Goal: Information Seeking & Learning: Learn about a topic

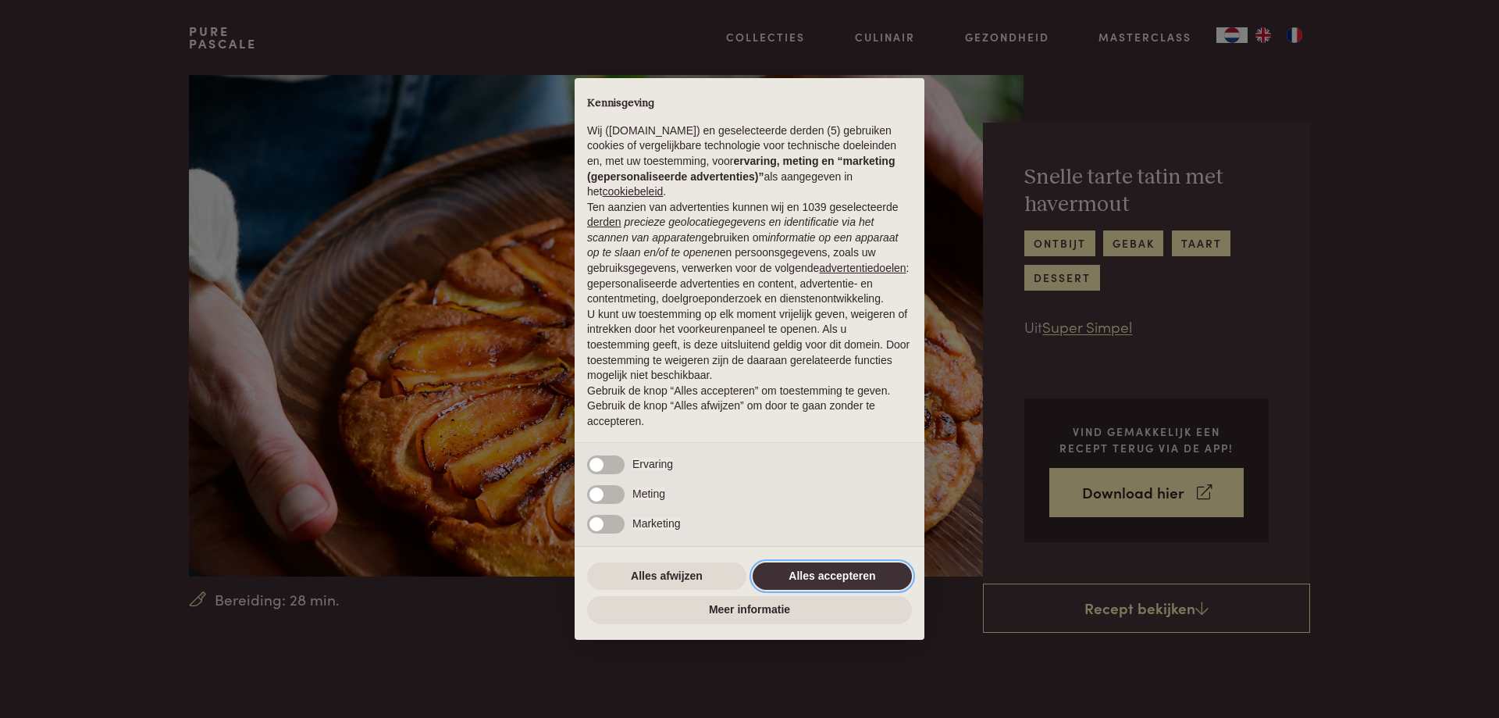
click at [866, 568] on button "Alles accepteren" at bounding box center [832, 576] width 159 height 28
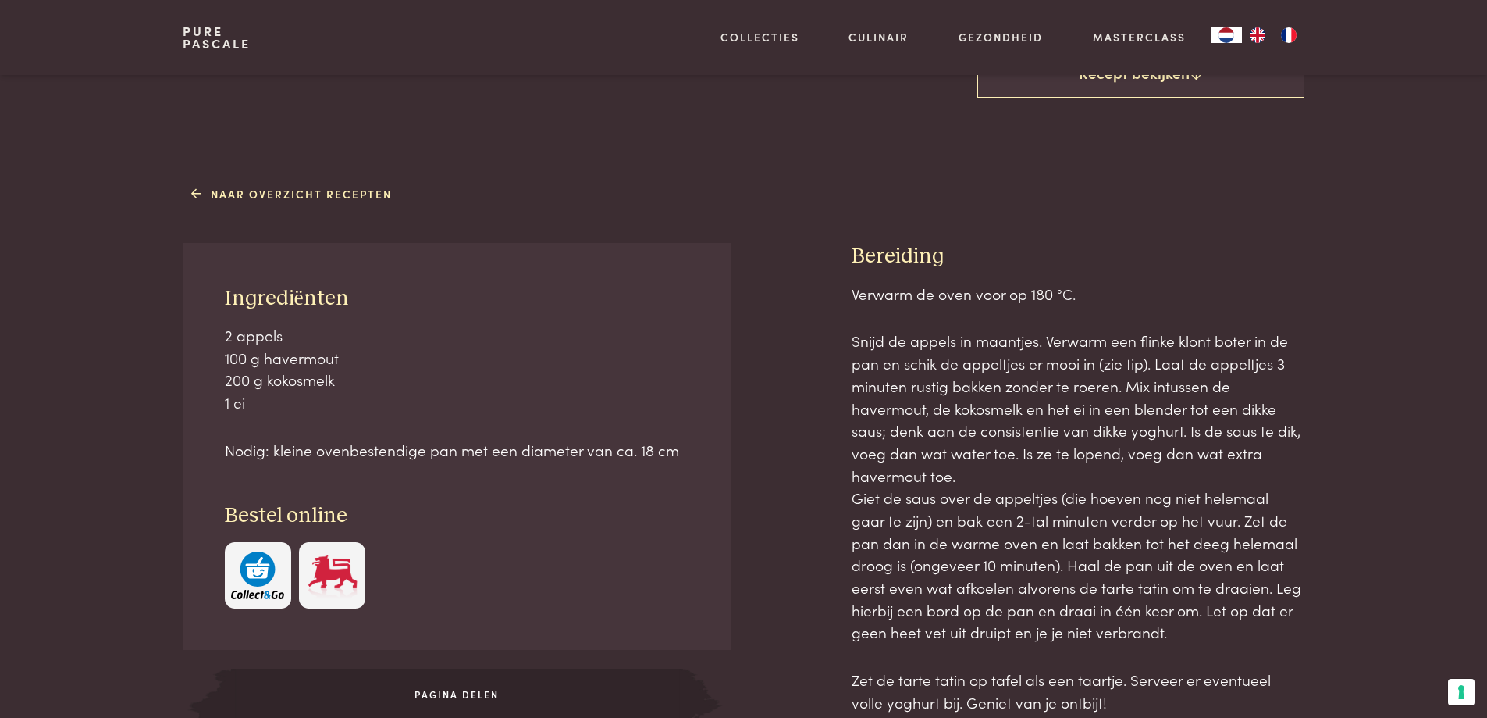
scroll to position [859, 0]
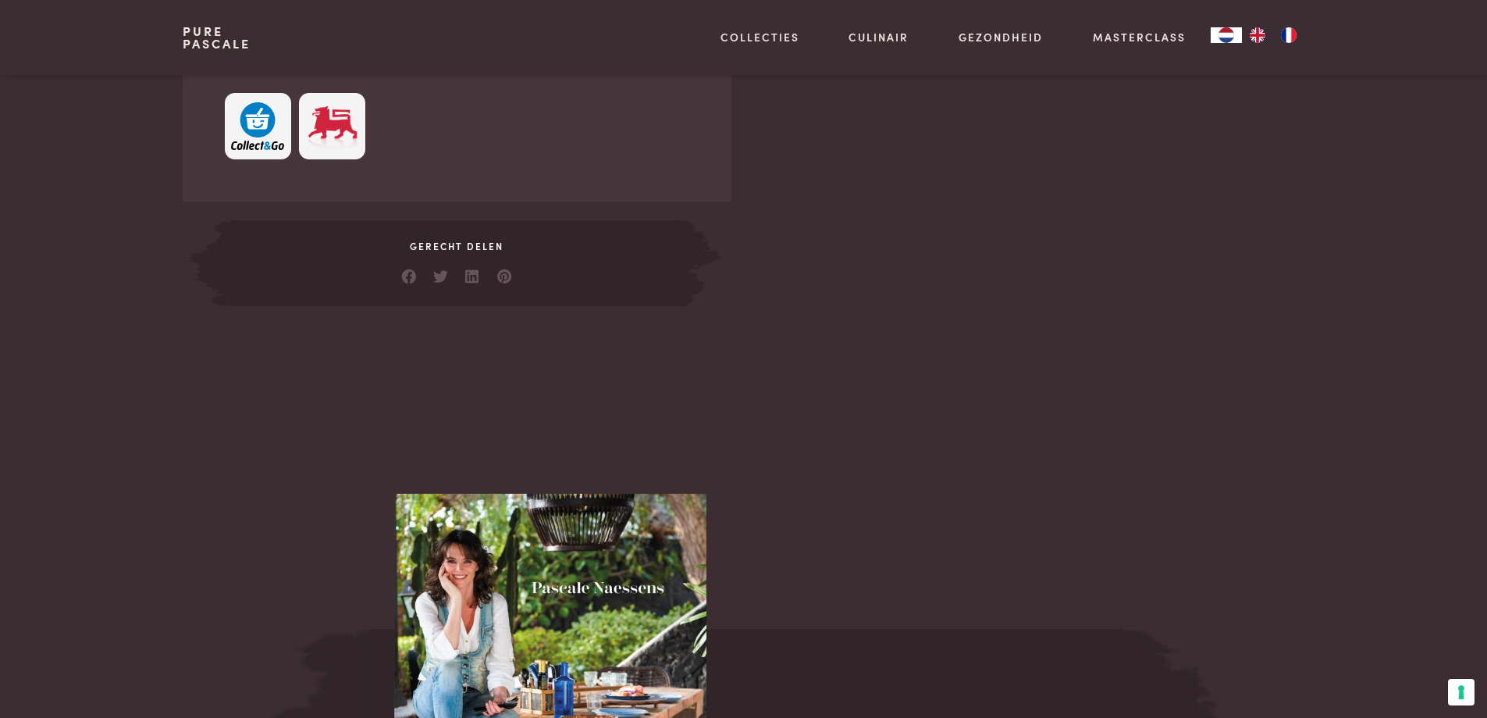
scroll to position [859, 0]
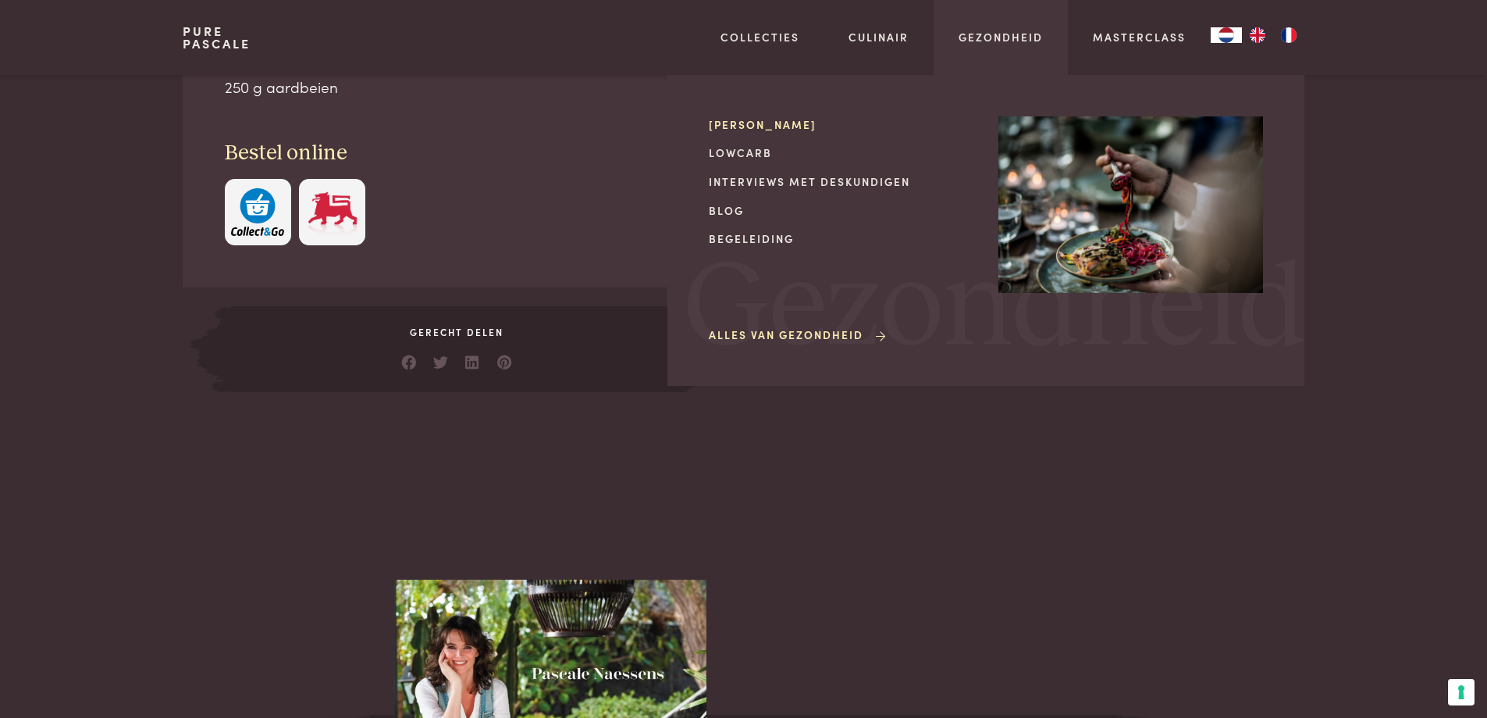
click at [739, 119] on link "[PERSON_NAME]" at bounding box center [841, 124] width 265 height 16
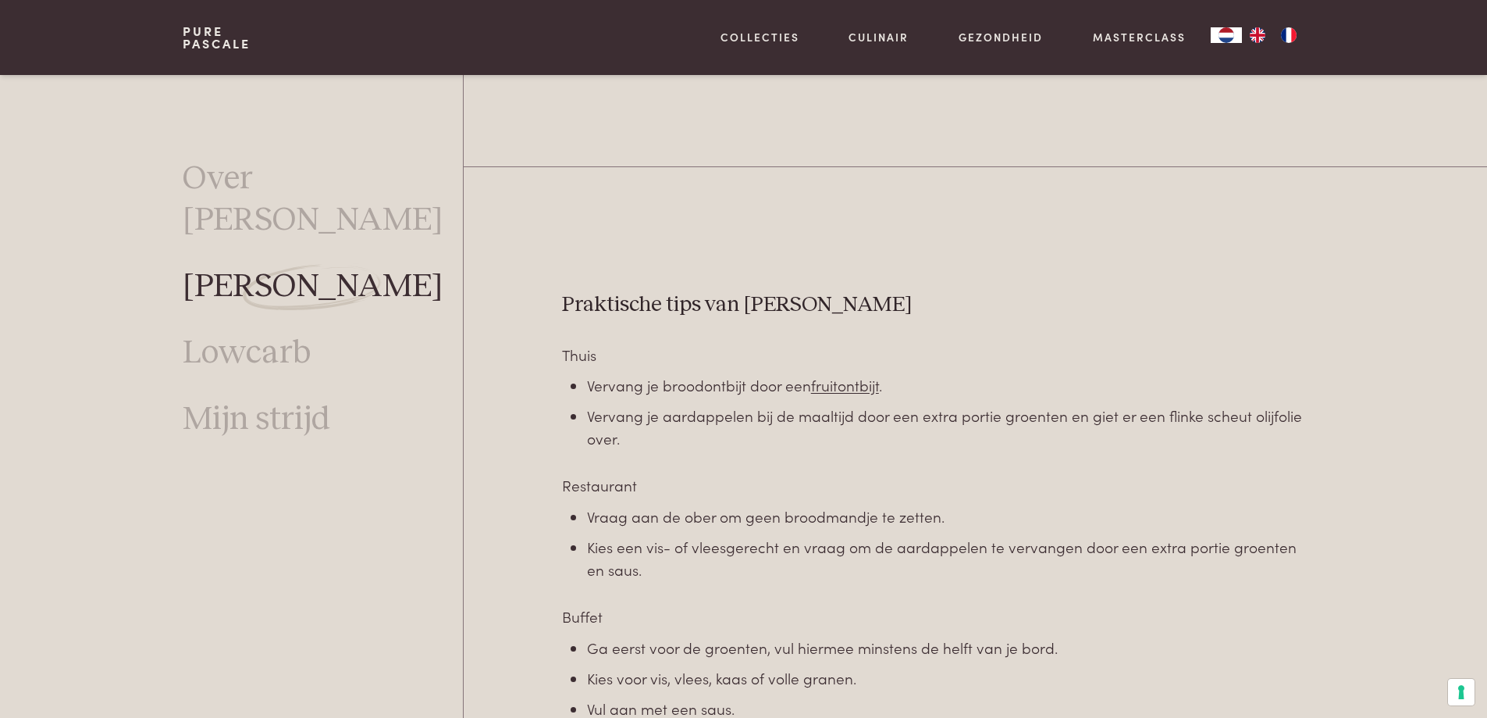
scroll to position [4410, 0]
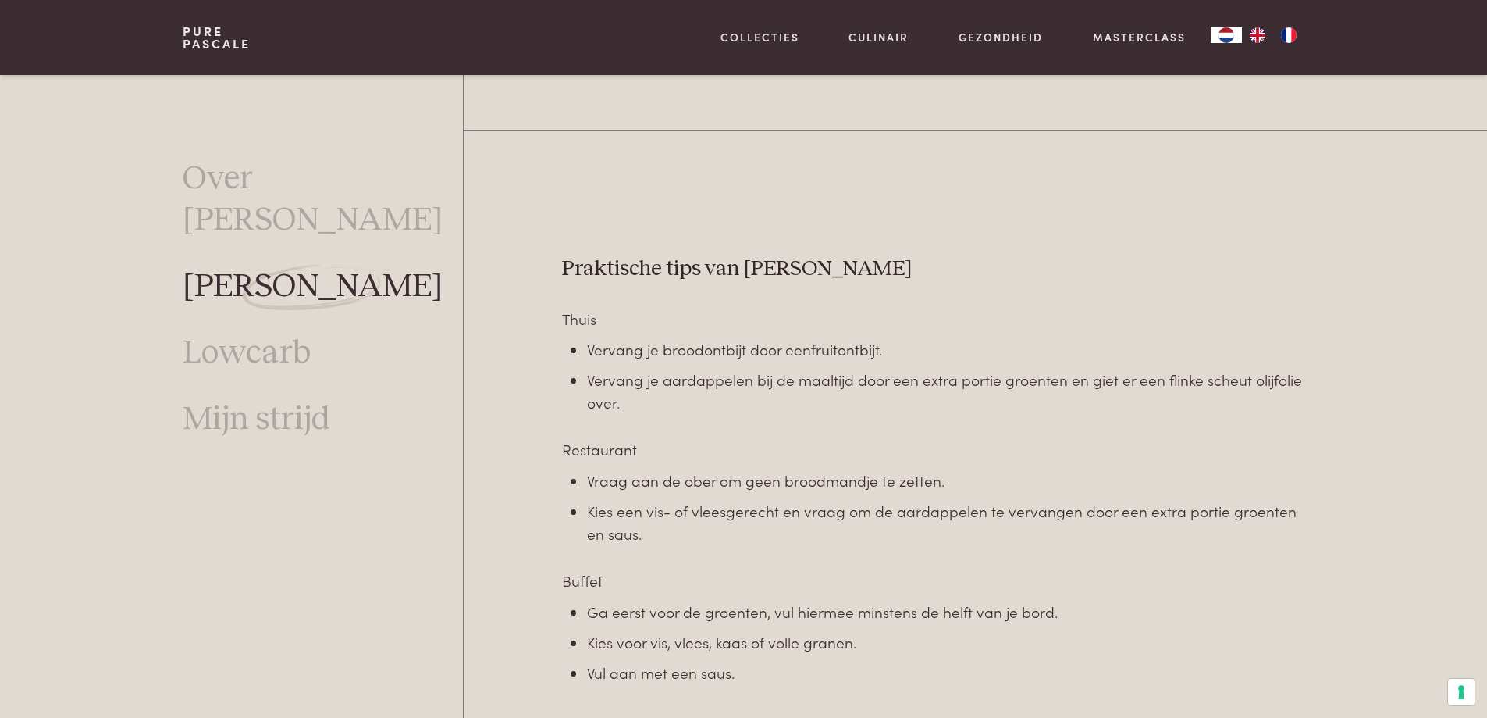
click at [842, 352] on link "fruitontbijt" at bounding box center [845, 348] width 68 height 21
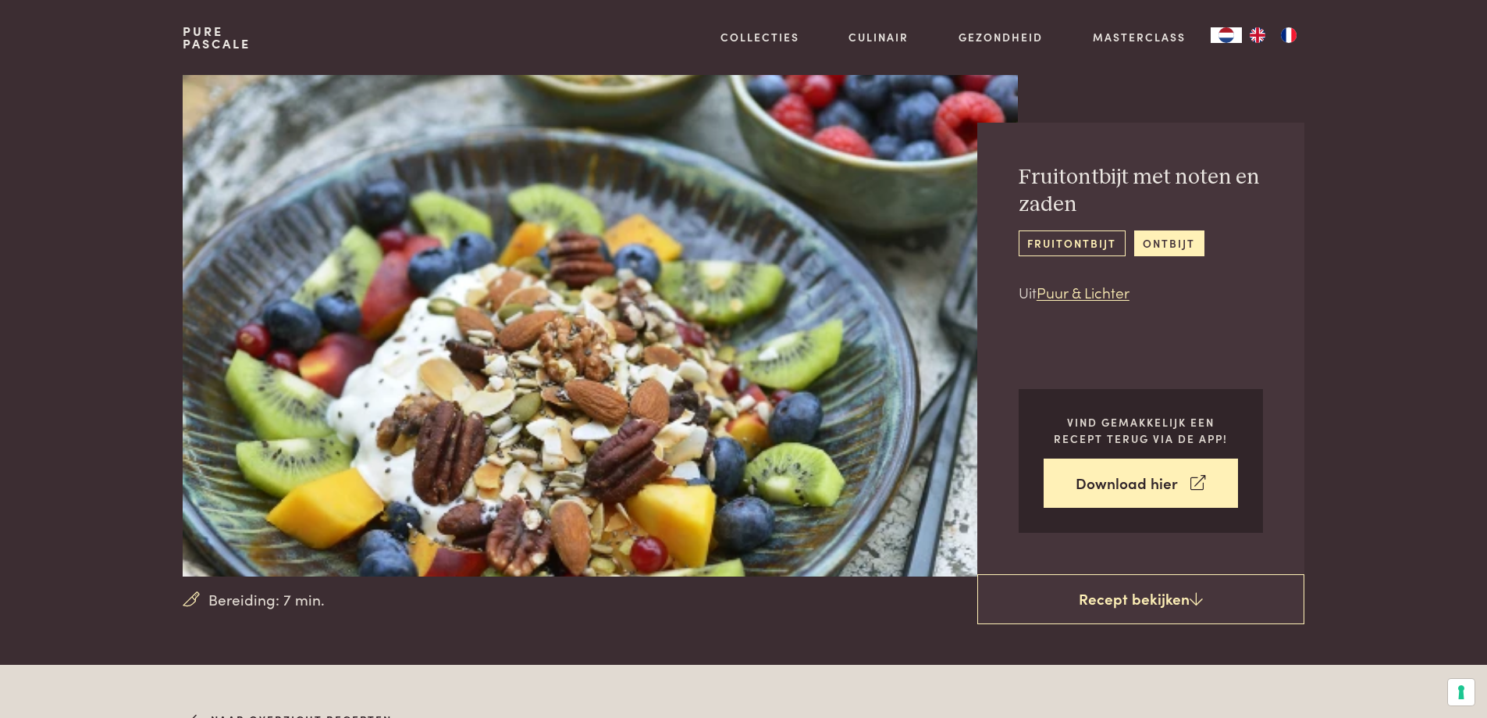
click at [1045, 240] on link "fruitontbijt" at bounding box center [1072, 243] width 107 height 26
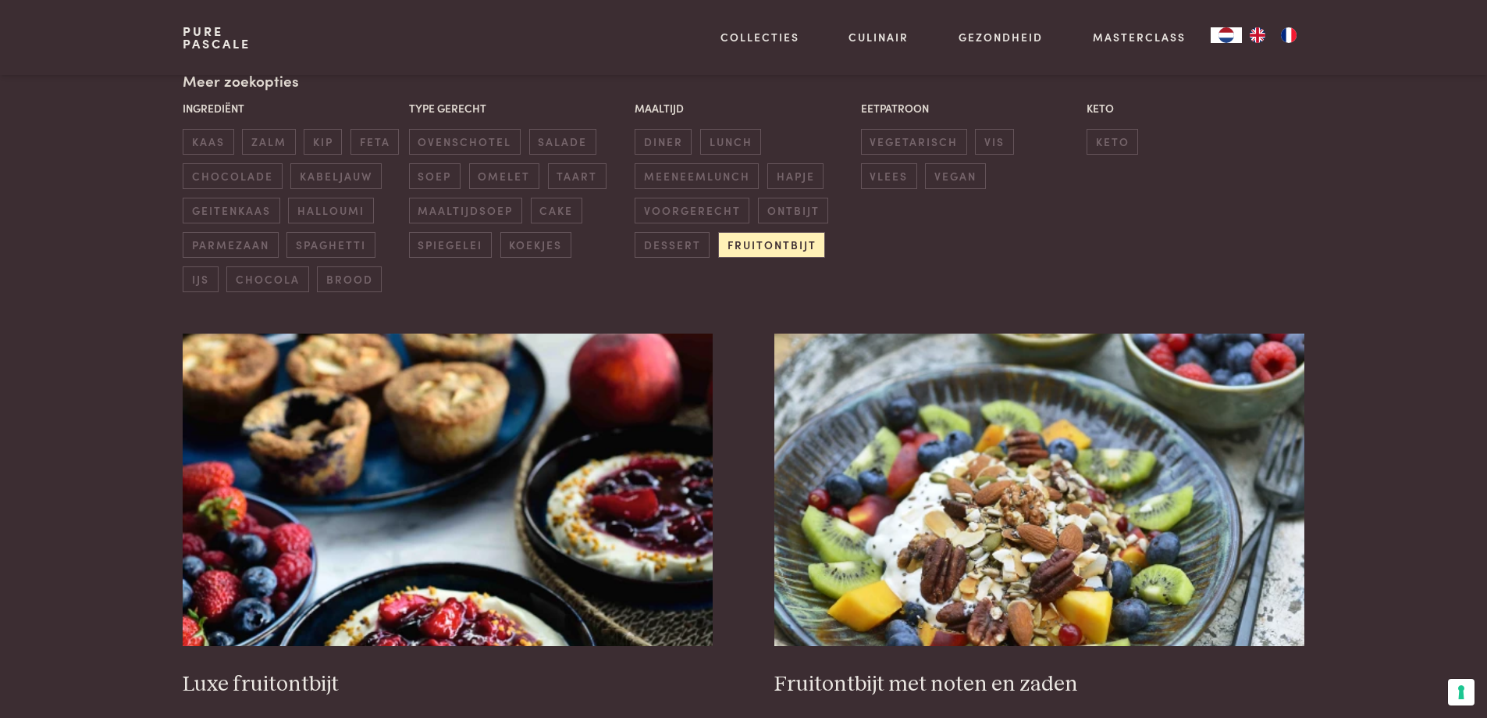
scroll to position [468, 0]
